Goal: Task Accomplishment & Management: Manage account settings

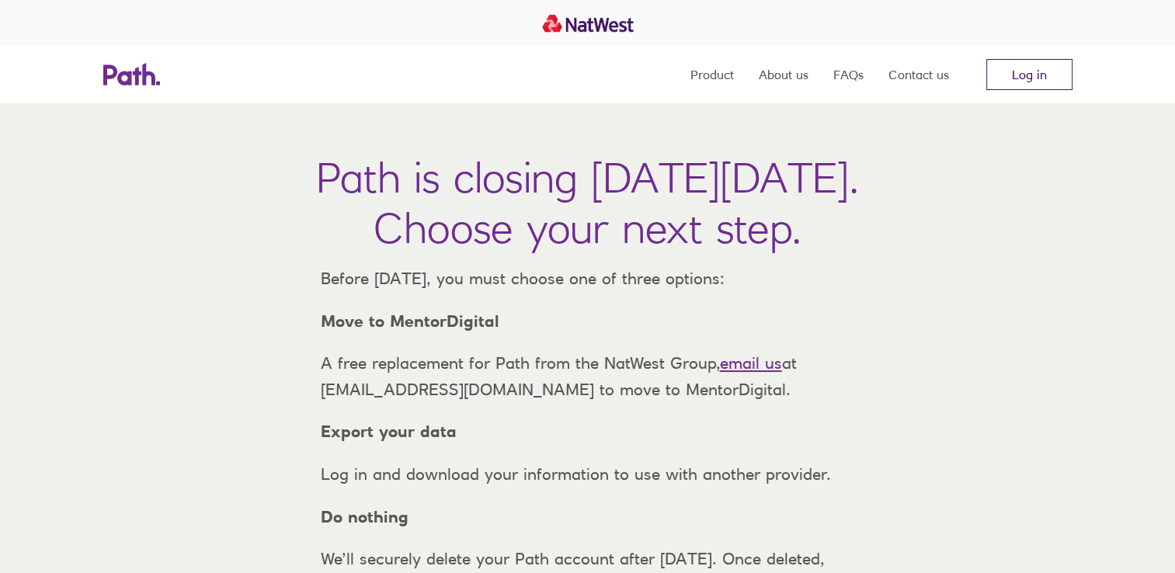
click at [1000, 85] on link "Log in" at bounding box center [1029, 74] width 86 height 31
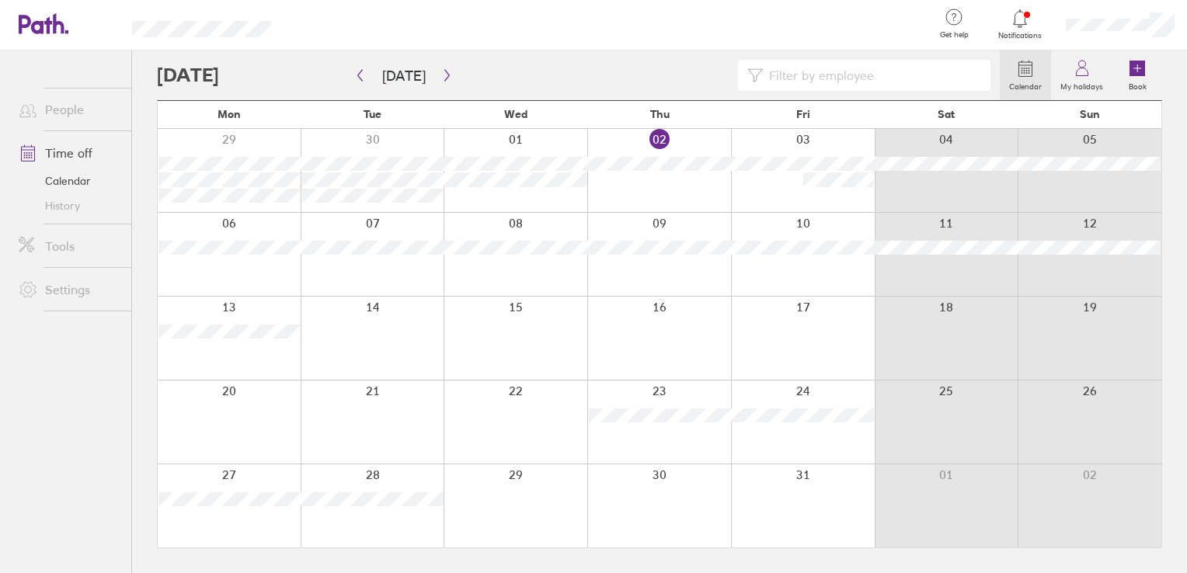
click at [1009, 36] on span "Notifications" at bounding box center [1020, 35] width 50 height 9
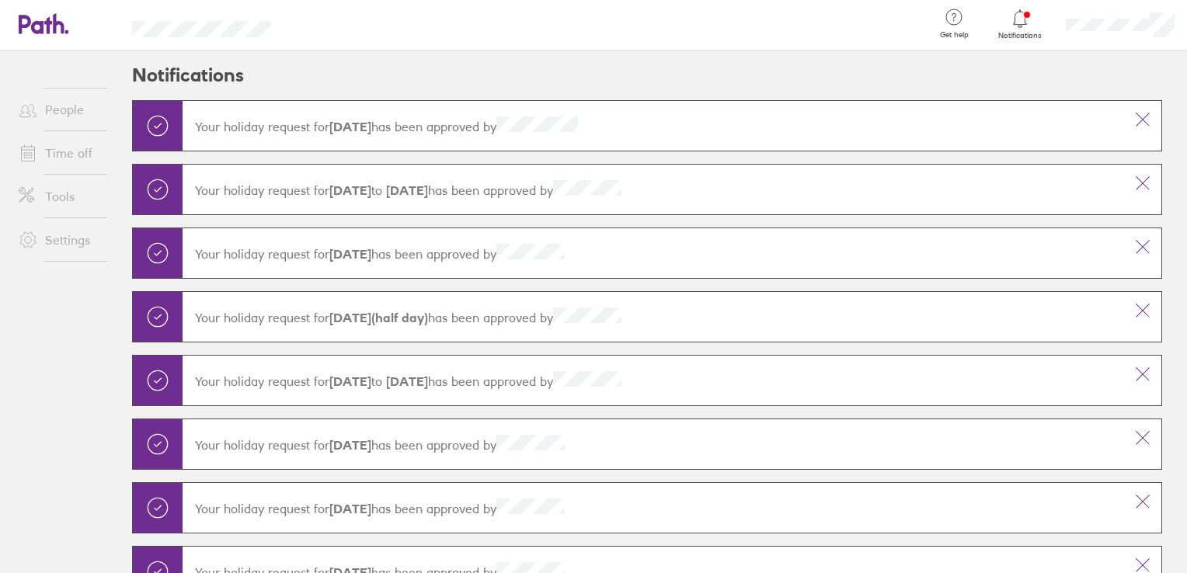
click at [1009, 36] on span "Notifications" at bounding box center [1020, 35] width 50 height 9
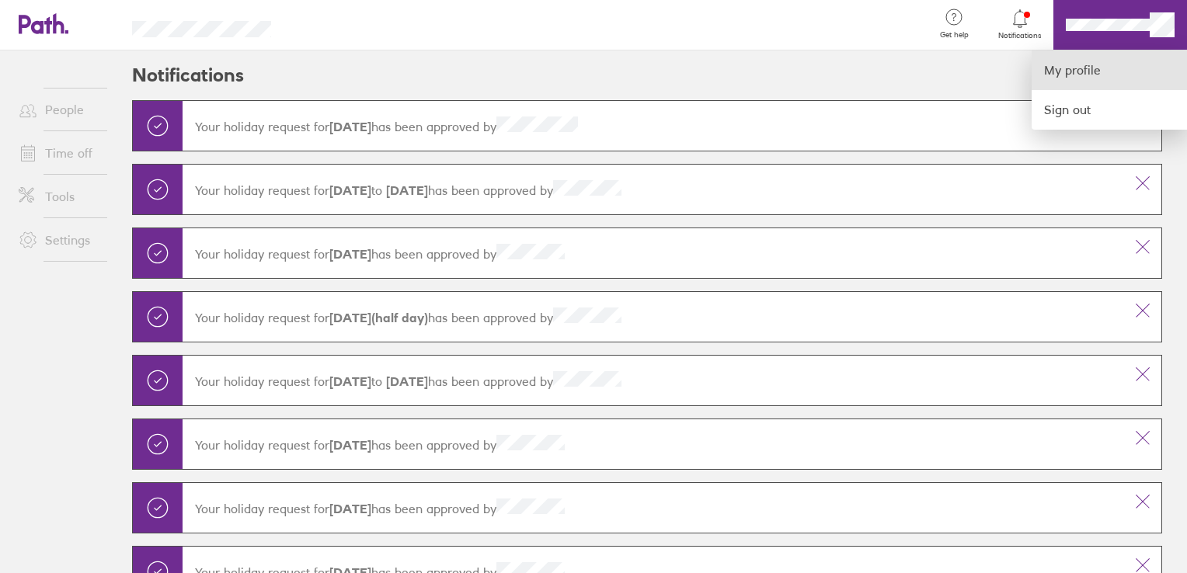
click at [1105, 83] on link "My profile" at bounding box center [1108, 70] width 155 height 40
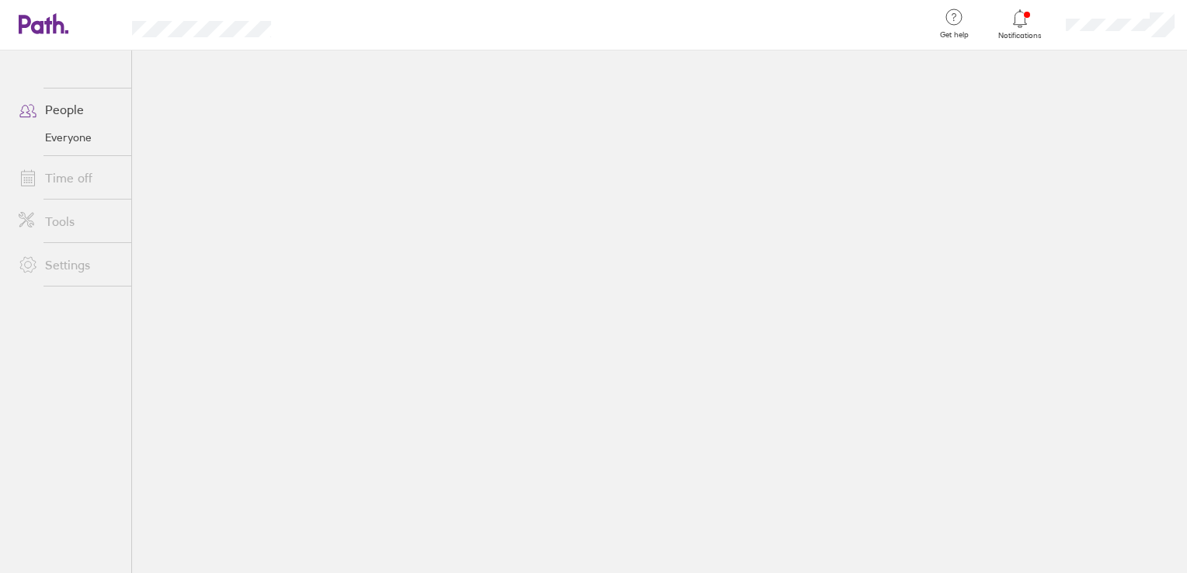
click at [78, 182] on link "Time off" at bounding box center [68, 177] width 125 height 31
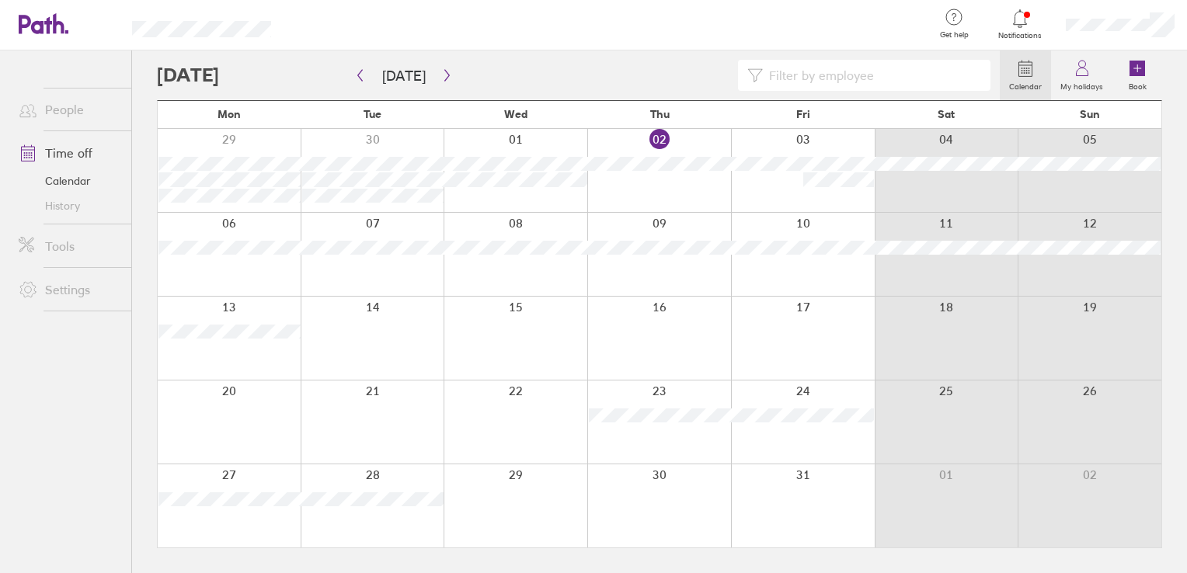
click at [1135, 48] on div at bounding box center [1120, 25] width 134 height 50
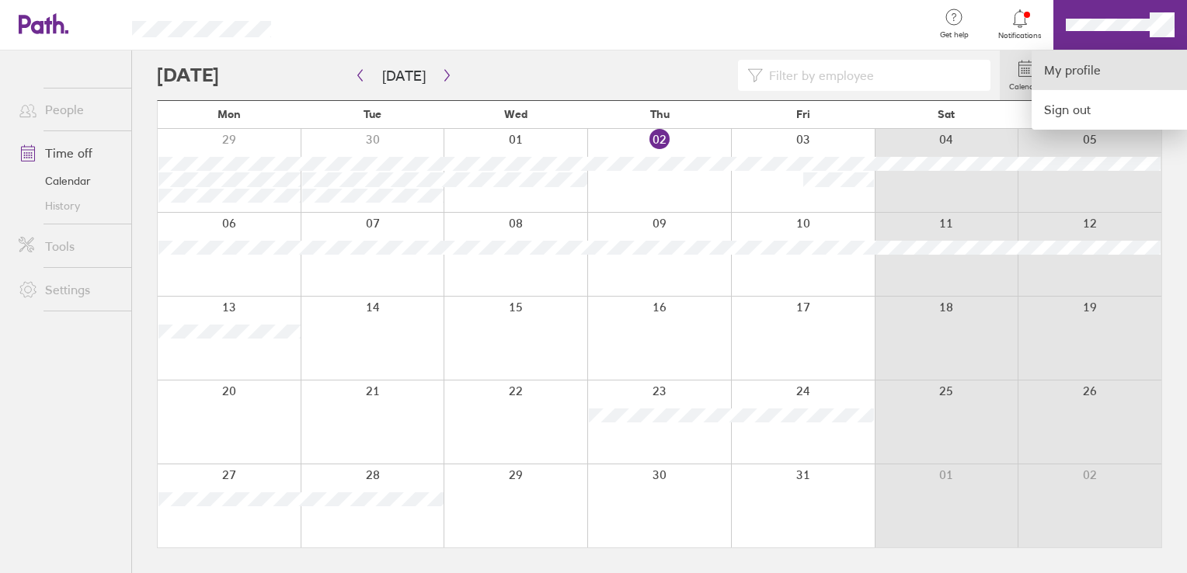
click at [1125, 79] on link "My profile" at bounding box center [1108, 70] width 155 height 40
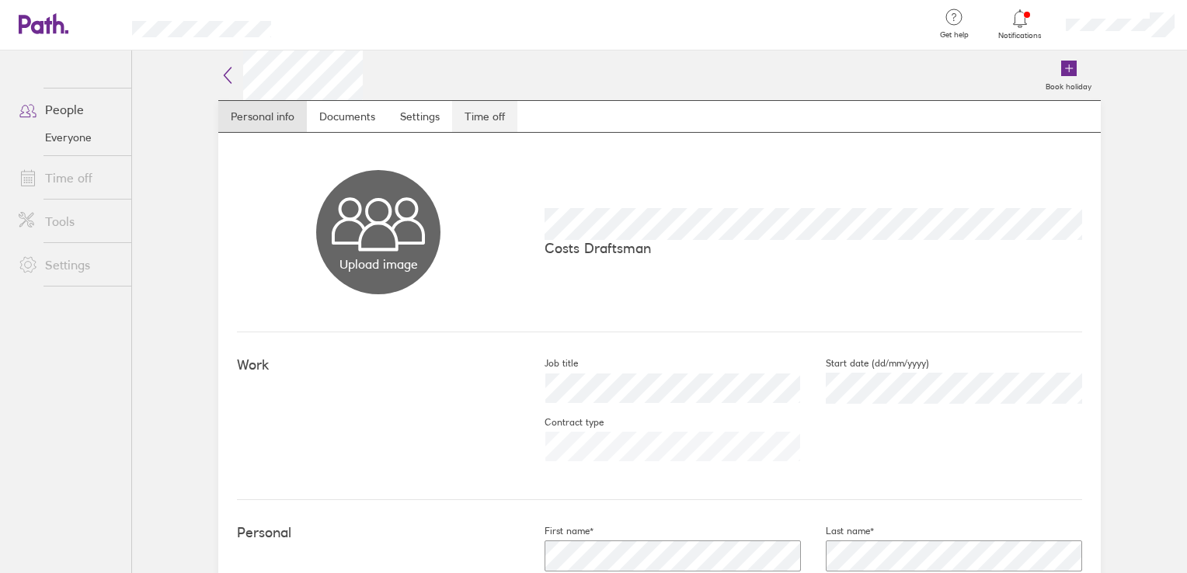
click at [484, 111] on link "Time off" at bounding box center [484, 116] width 65 height 31
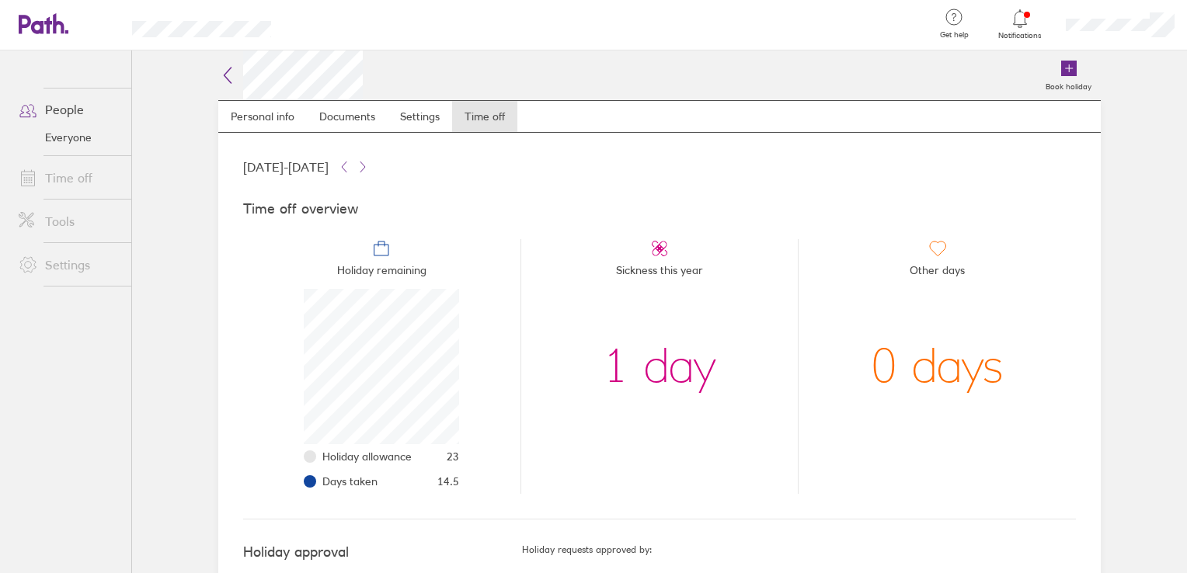
scroll to position [47, 0]
